Goal: Find specific page/section: Find specific page/section

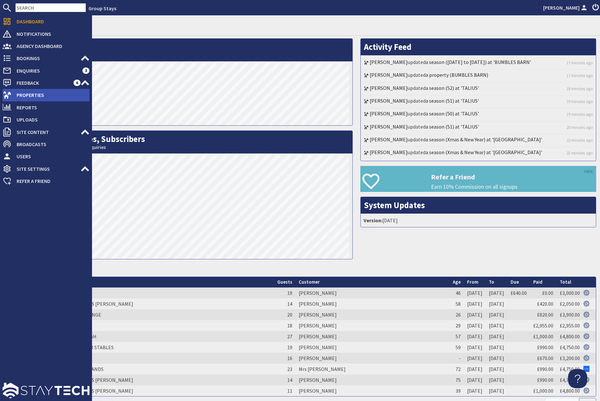
click at [30, 93] on span "Properties" at bounding box center [50, 95] width 78 height 10
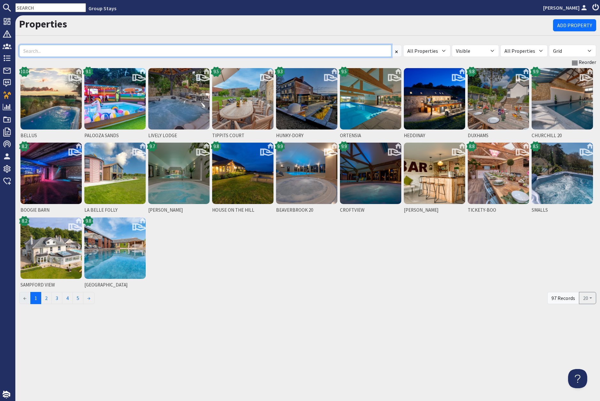
click at [107, 53] on input at bounding box center [205, 51] width 372 height 12
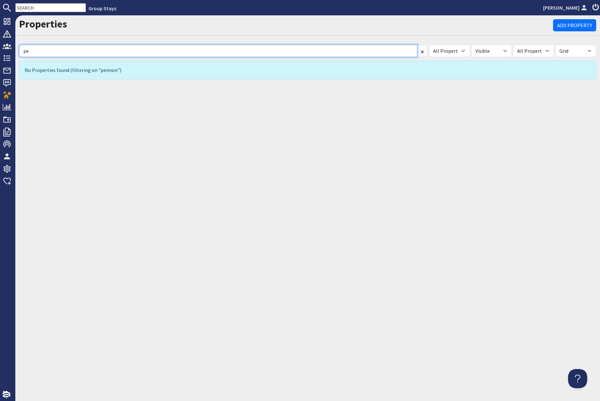
type input "p"
type input "b"
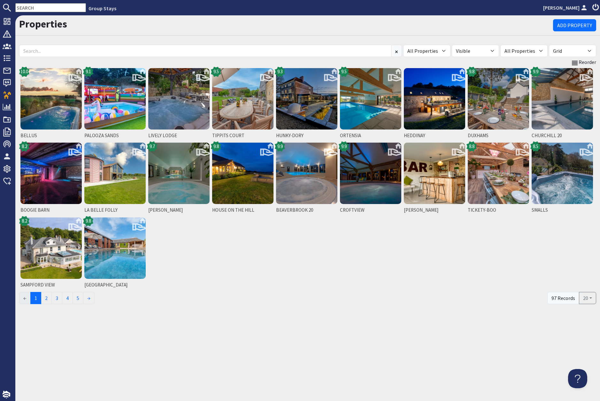
click at [265, 292] on ul "← 1 2 3 4 5 →" at bounding box center [283, 298] width 528 height 12
